Goal: Transaction & Acquisition: Download file/media

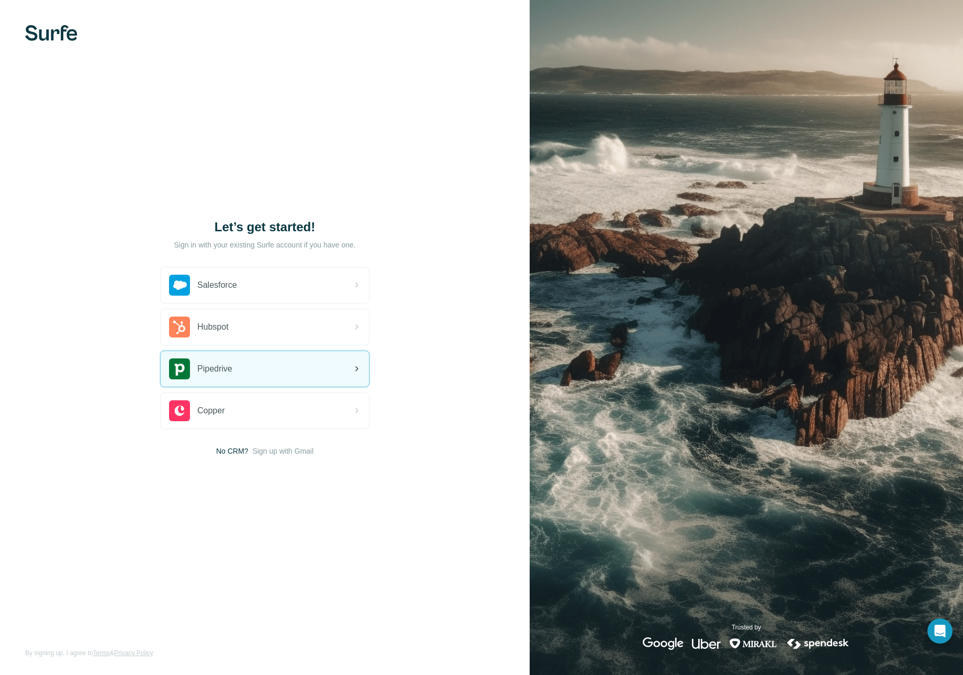
click at [312, 360] on div "Pipedrive" at bounding box center [265, 369] width 208 height 36
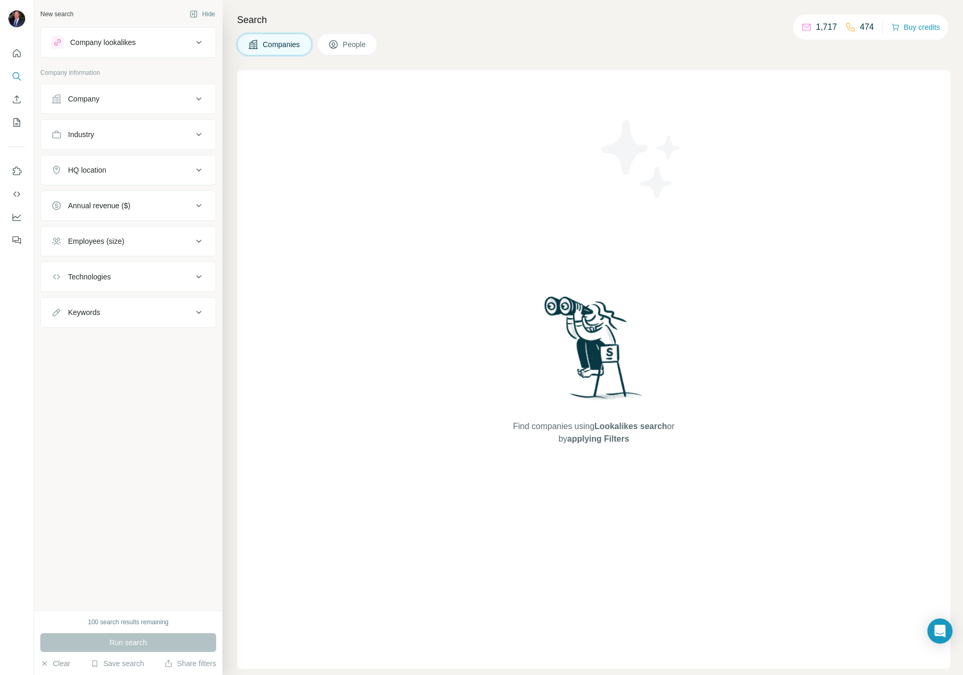
click at [97, 96] on div "Company" at bounding box center [83, 99] width 31 height 10
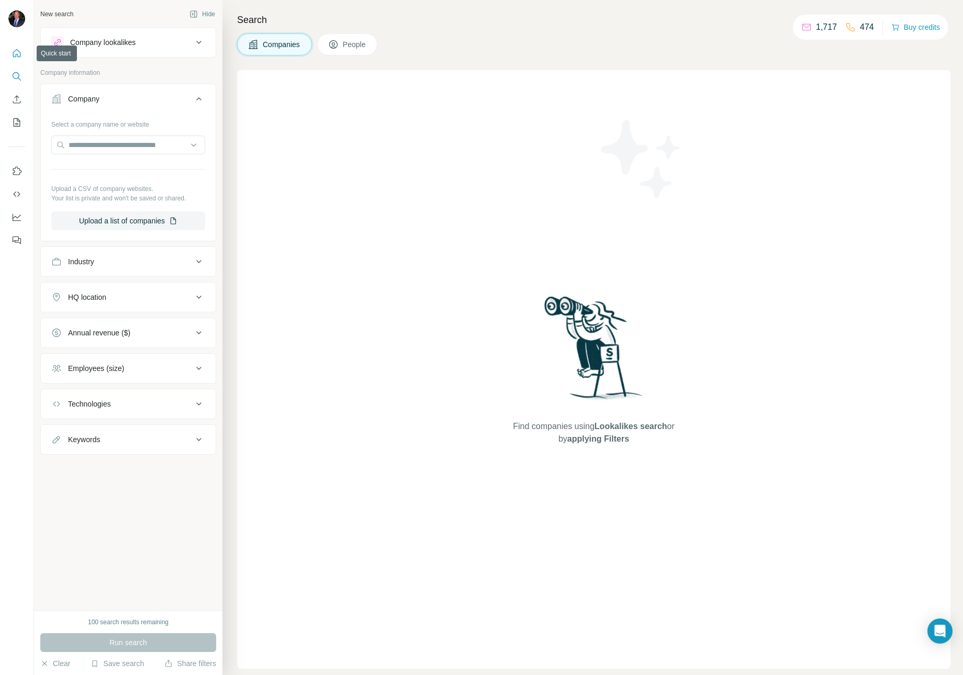
click at [19, 55] on icon "Quick start" at bounding box center [17, 53] width 10 height 10
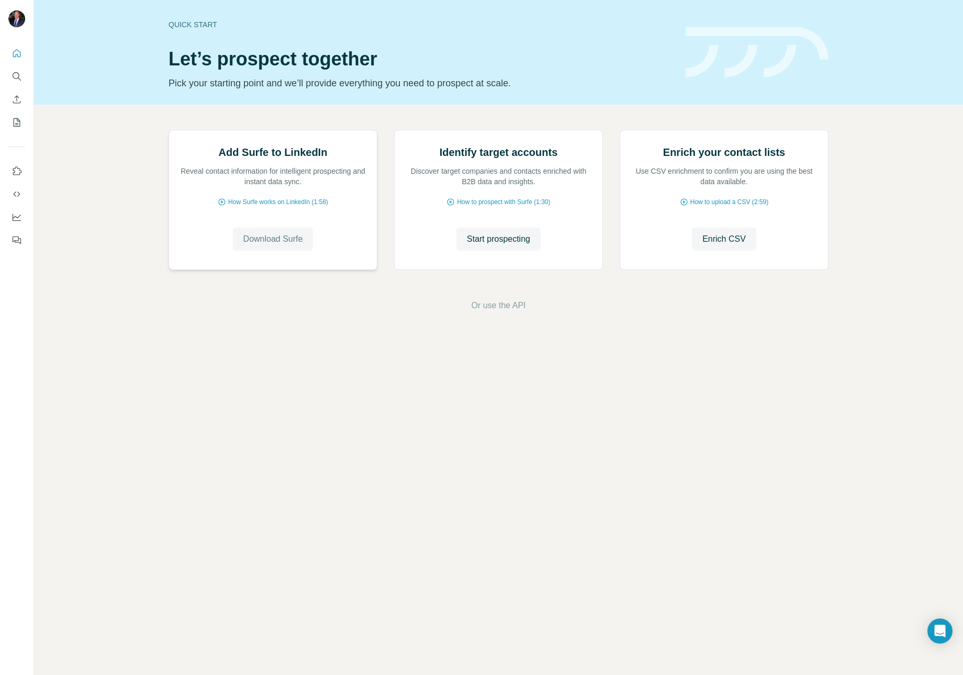
click at [269, 245] on span "Download Surfe" at bounding box center [273, 239] width 60 height 13
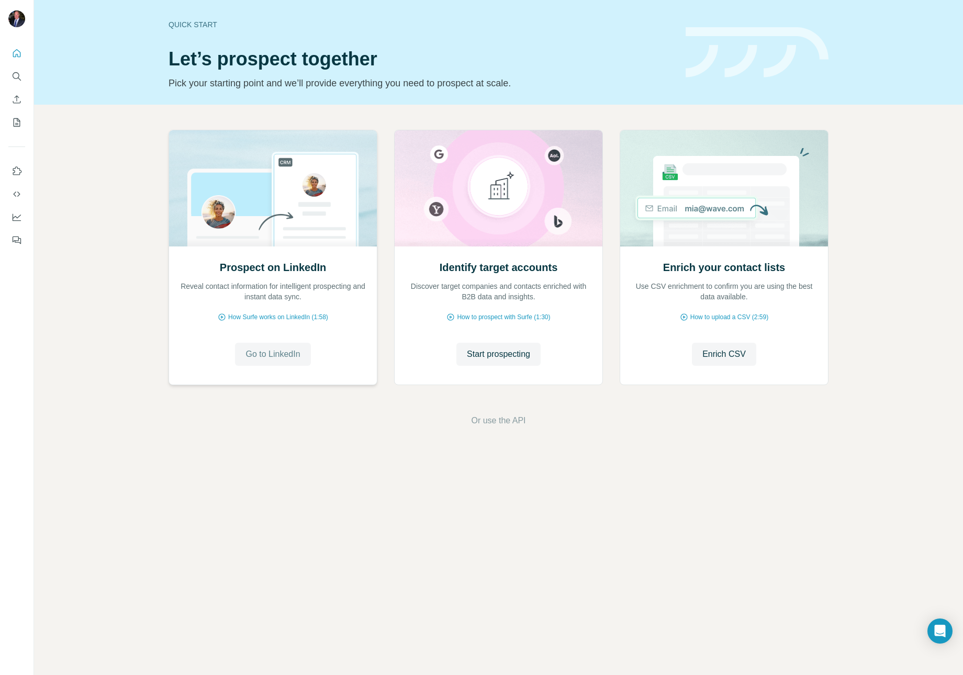
click at [269, 353] on span "Go to LinkedIn" at bounding box center [272, 354] width 54 height 13
click at [17, 220] on icon "Dashboard" at bounding box center [17, 217] width 10 height 10
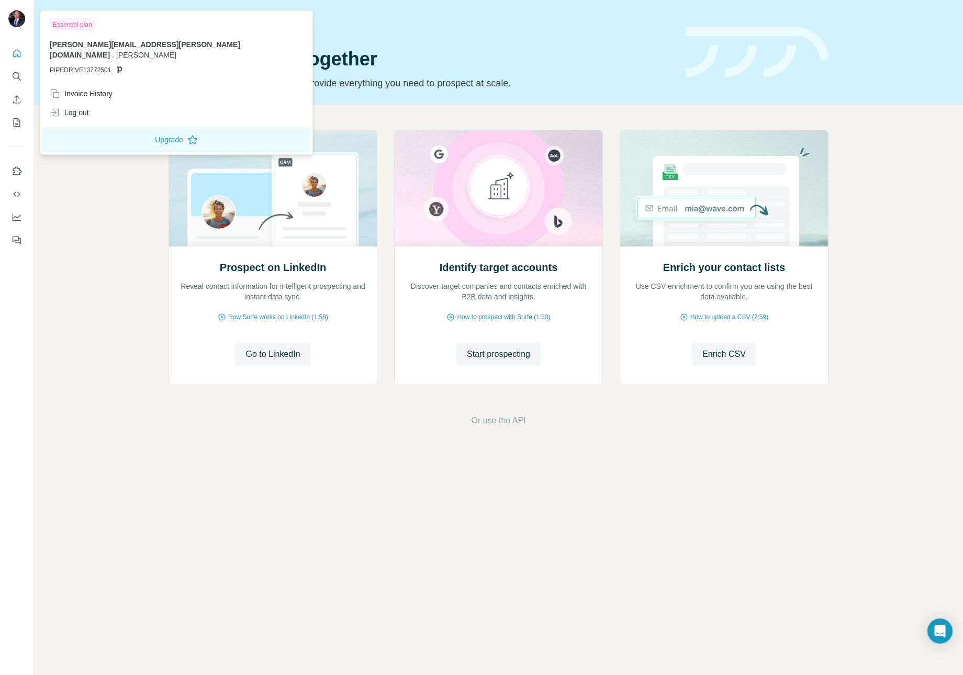
click at [12, 18] on img at bounding box center [16, 18] width 17 height 17
click at [110, 88] on div "Invoice History" at bounding box center [81, 93] width 63 height 10
